Goal: Transaction & Acquisition: Book appointment/travel/reservation

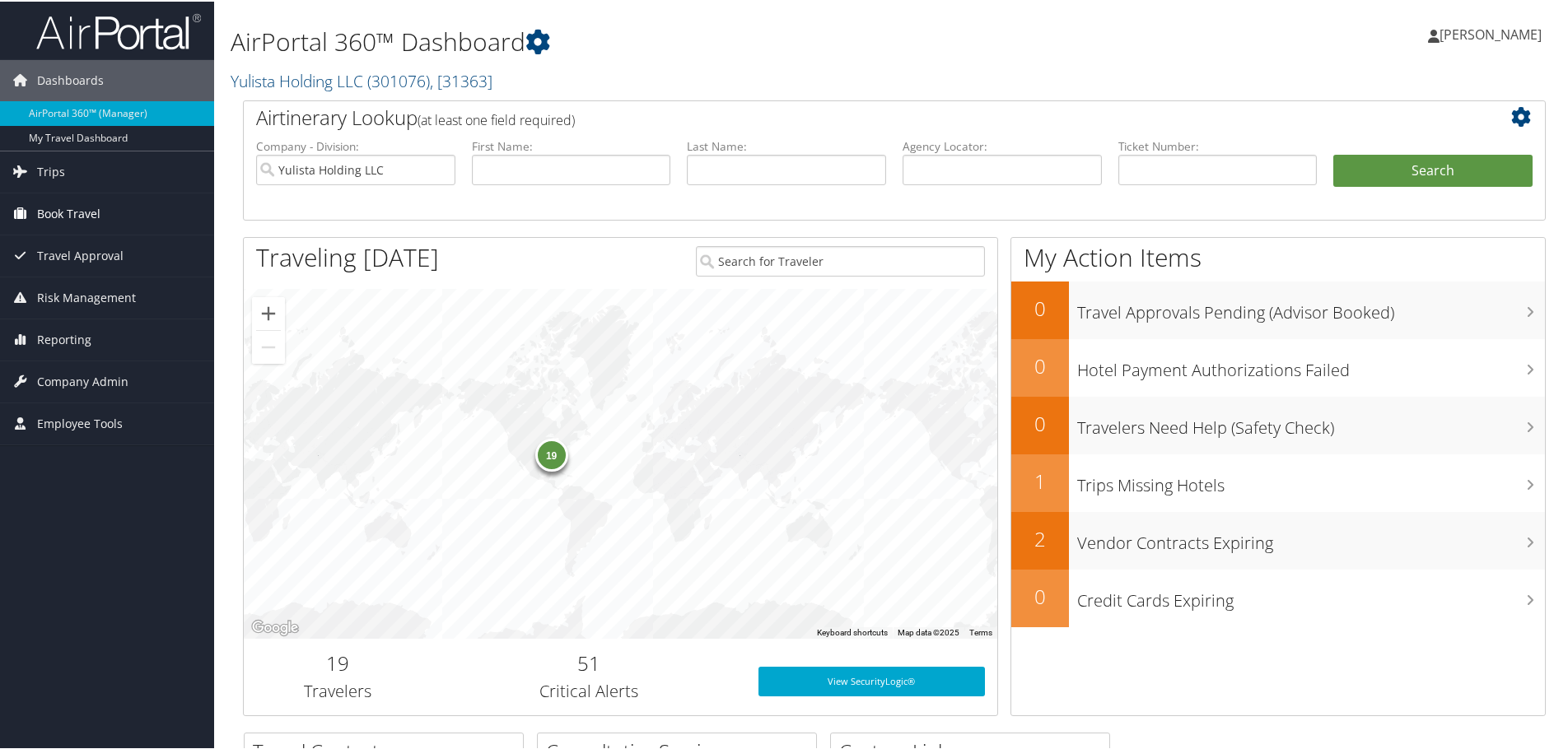
click at [63, 219] on span "Book Travel" at bounding box center [69, 212] width 63 height 41
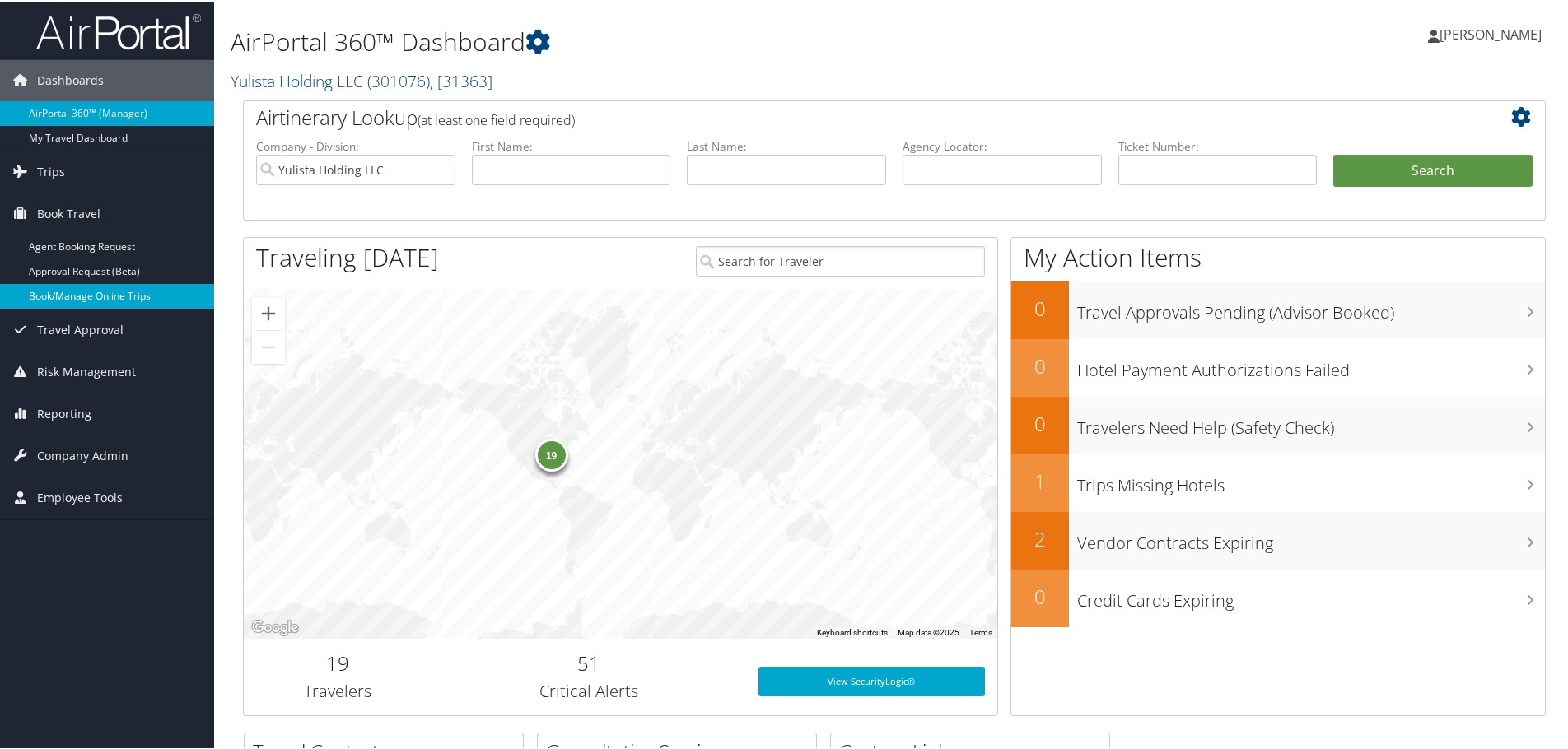
click at [56, 294] on link "Book/Manage Online Trips" at bounding box center [107, 294] width 214 height 25
click at [57, 291] on link "Book/Manage Online Trips" at bounding box center [107, 294] width 214 height 25
